Goal: Check status: Check status

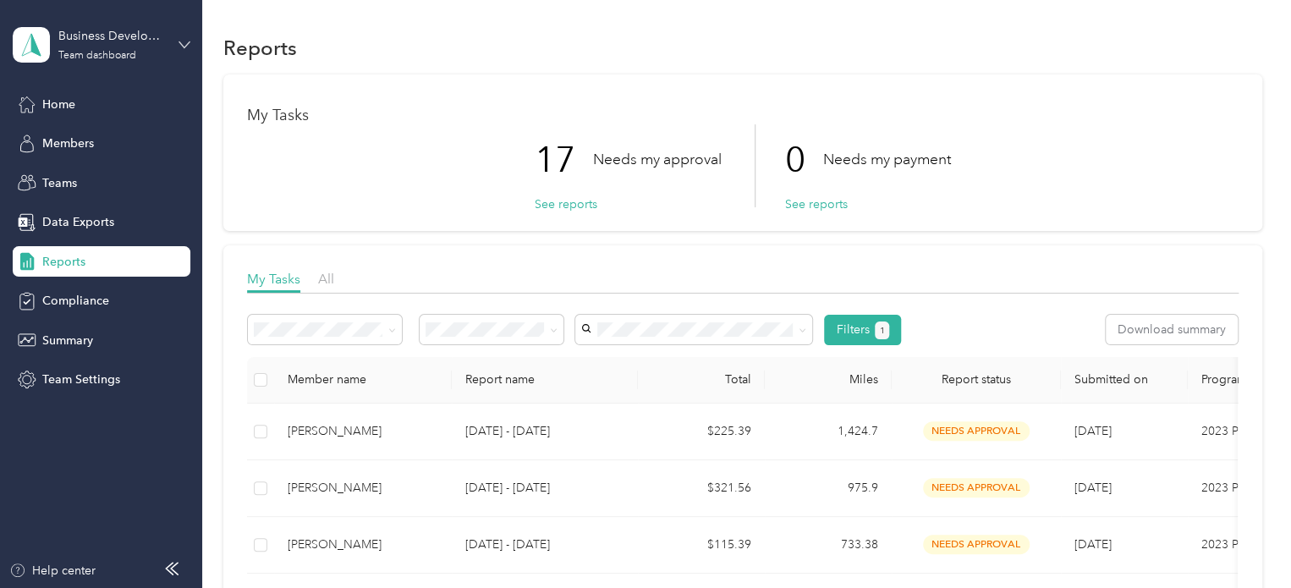
click at [184, 40] on icon at bounding box center [184, 45] width 12 height 12
click at [173, 172] on div "Personal dashboard" at bounding box center [191, 177] width 332 height 30
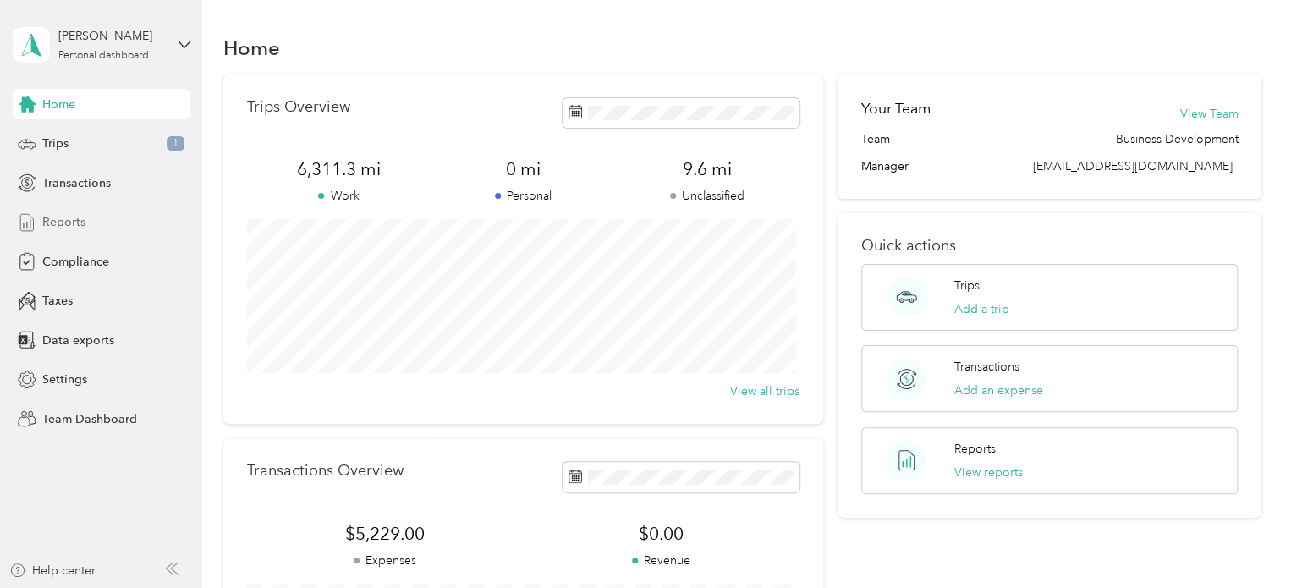
click at [52, 226] on span "Reports" at bounding box center [63, 222] width 43 height 18
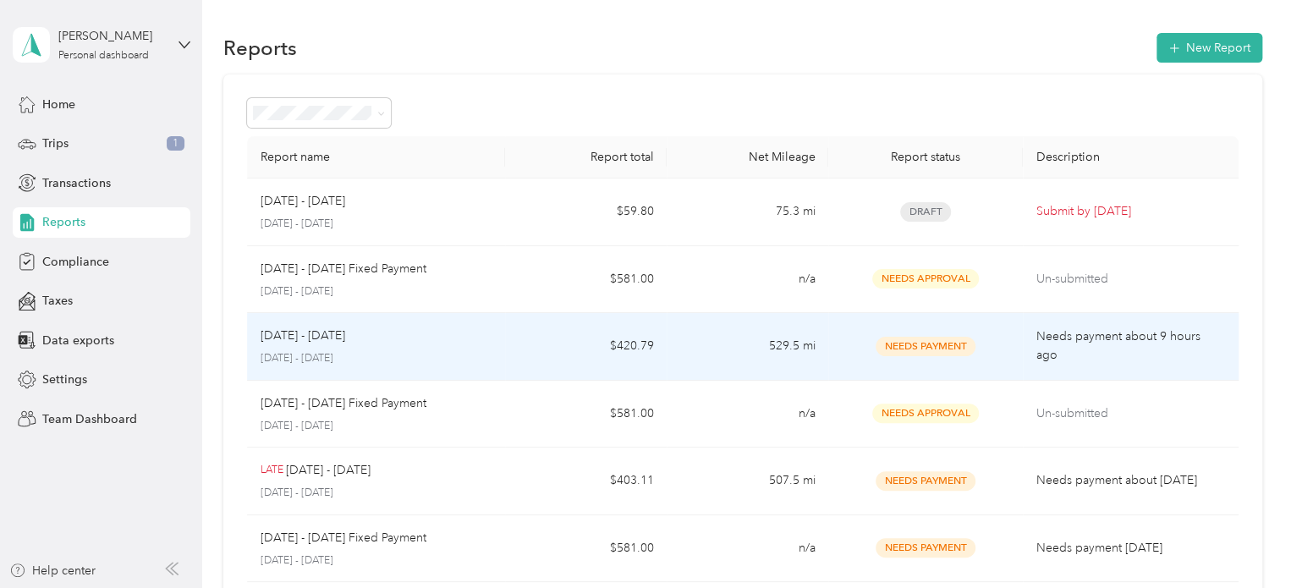
click at [536, 369] on td "$420.79" at bounding box center [586, 347] width 162 height 68
